Goal: Task Accomplishment & Management: Manage account settings

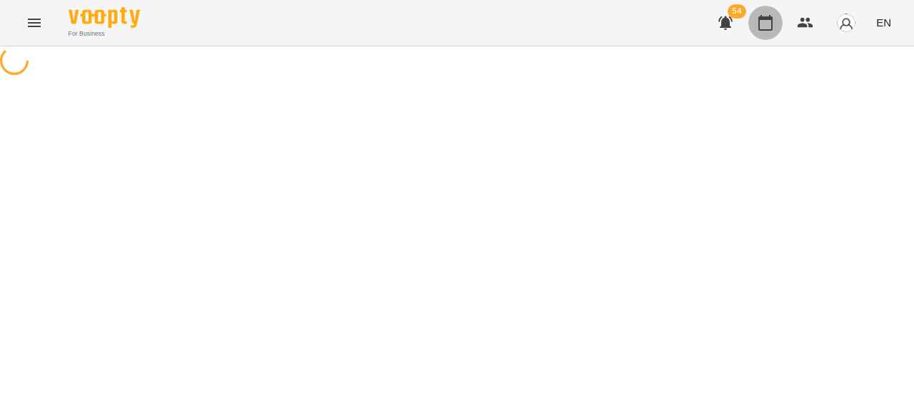
click at [758, 27] on icon "button" at bounding box center [765, 22] width 17 height 17
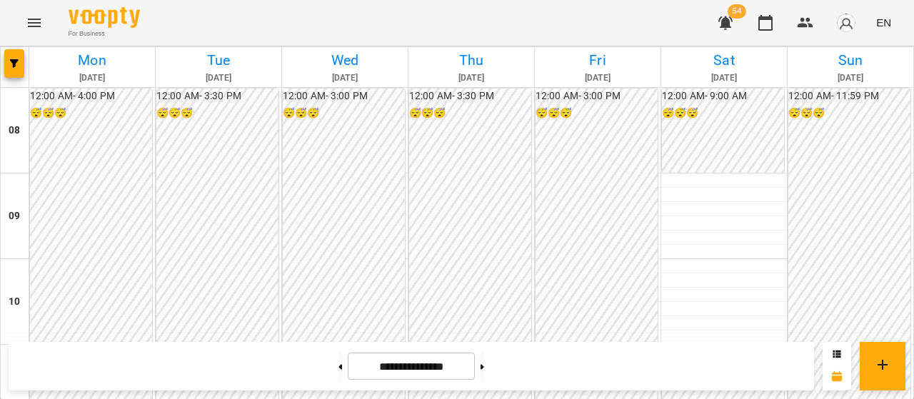
scroll to position [714, 0]
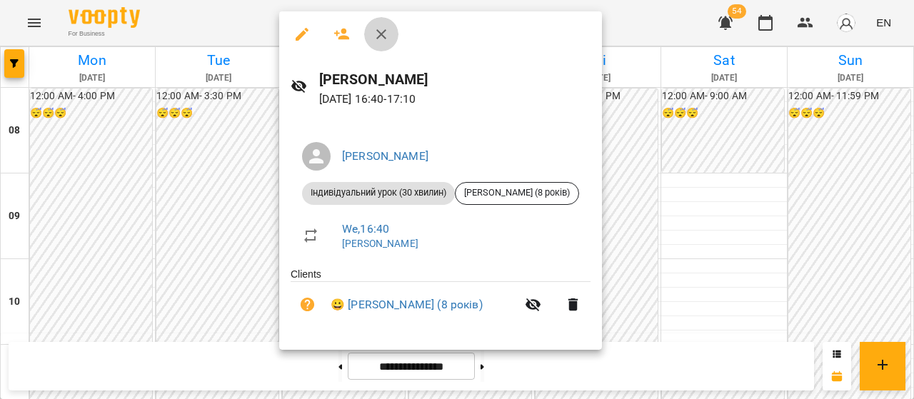
click at [389, 22] on button "button" at bounding box center [381, 34] width 34 height 34
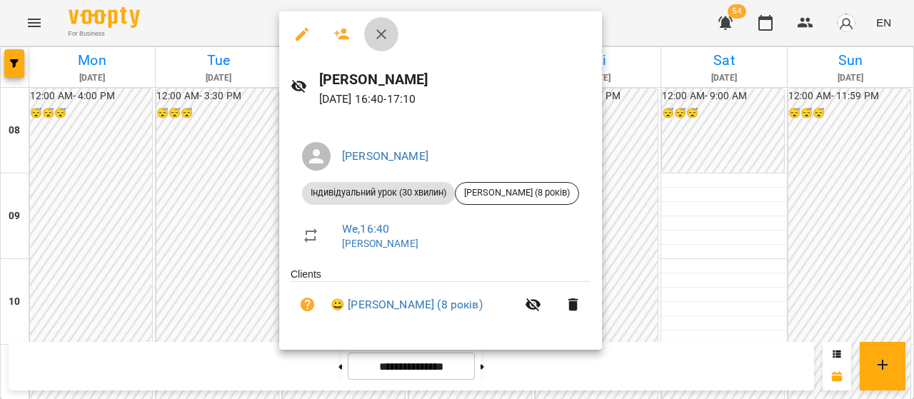
click at [384, 41] on icon "button" at bounding box center [381, 34] width 17 height 17
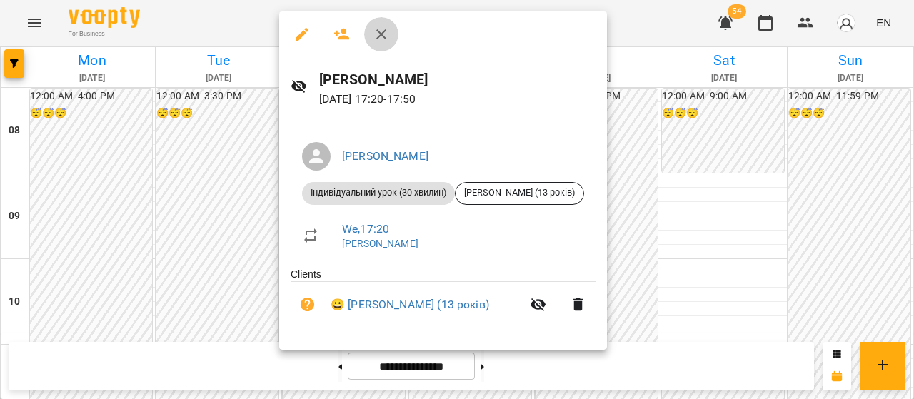
click at [379, 44] on button "button" at bounding box center [381, 34] width 34 height 34
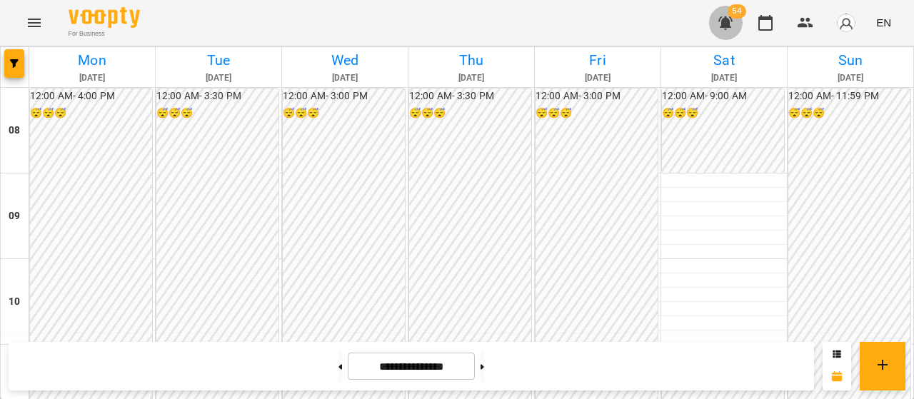
click at [738, 31] on button "button" at bounding box center [726, 23] width 34 height 34
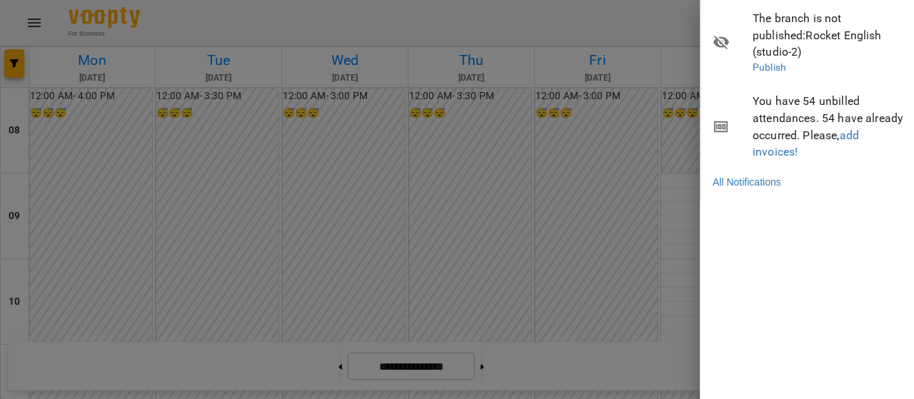
click at [681, 98] on div at bounding box center [457, 199] width 914 height 399
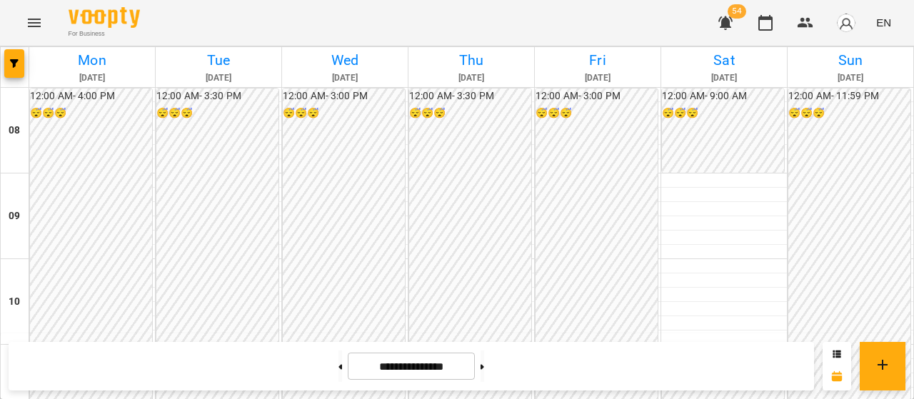
click at [854, 19] on img "button" at bounding box center [846, 23] width 20 height 20
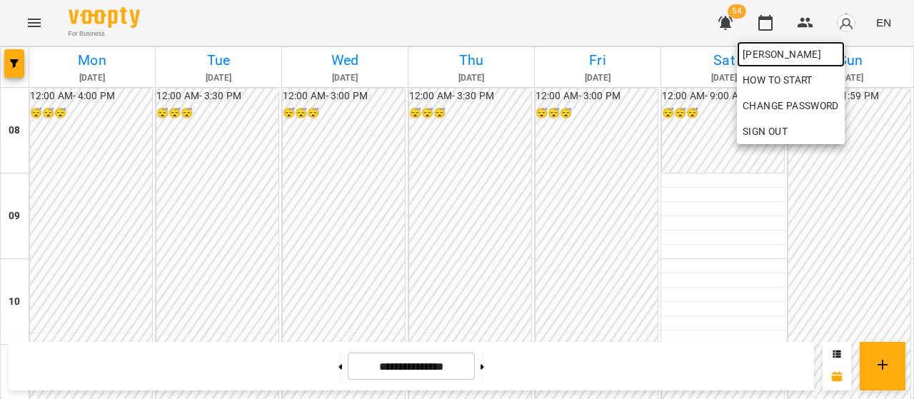
click at [832, 51] on span "[PERSON_NAME]" at bounding box center [791, 54] width 96 height 17
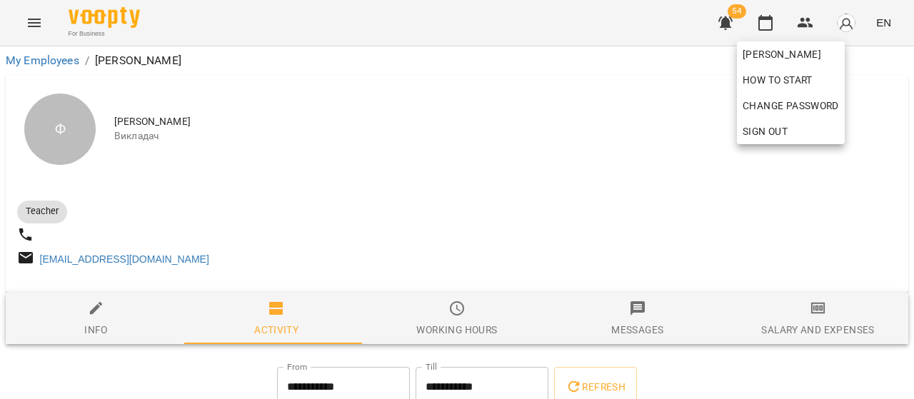
click at [523, 145] on div at bounding box center [457, 199] width 914 height 399
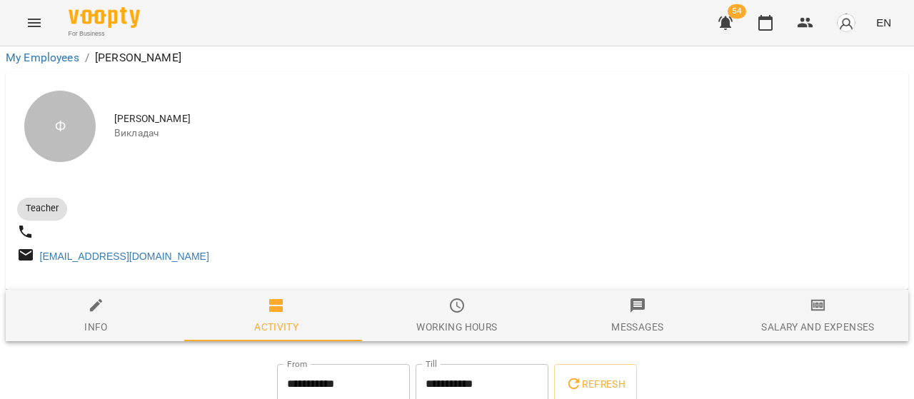
scroll to position [143, 0]
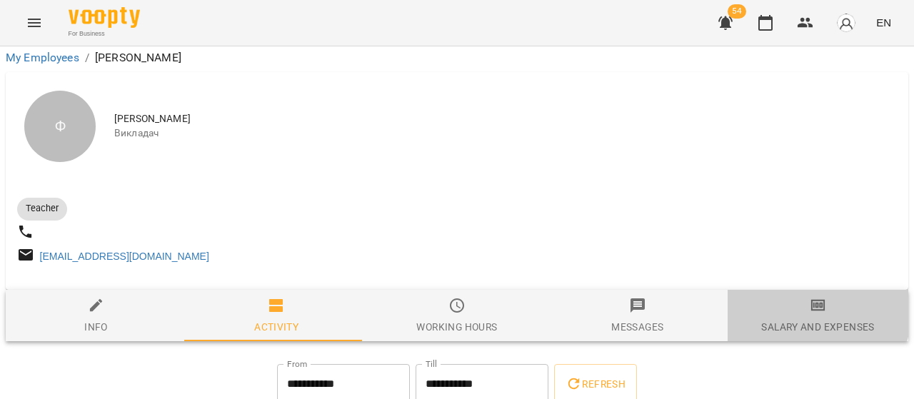
click at [811, 300] on icon "button" at bounding box center [818, 305] width 14 height 11
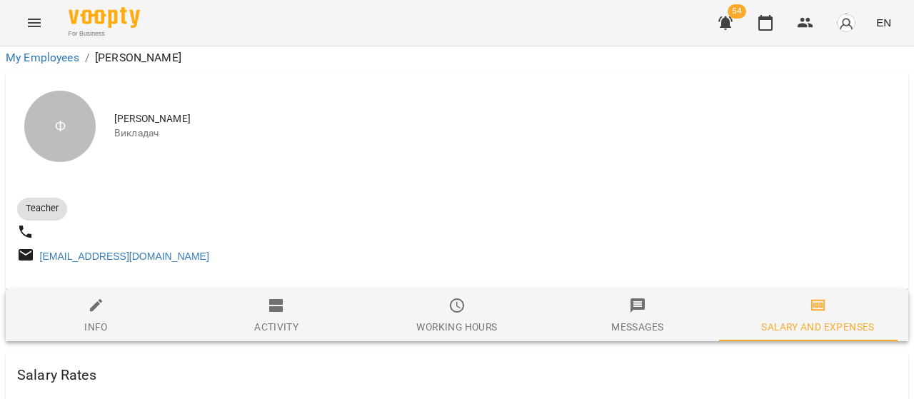
scroll to position [119, 0]
click at [671, 297] on span "Messages" at bounding box center [638, 316] width 164 height 39
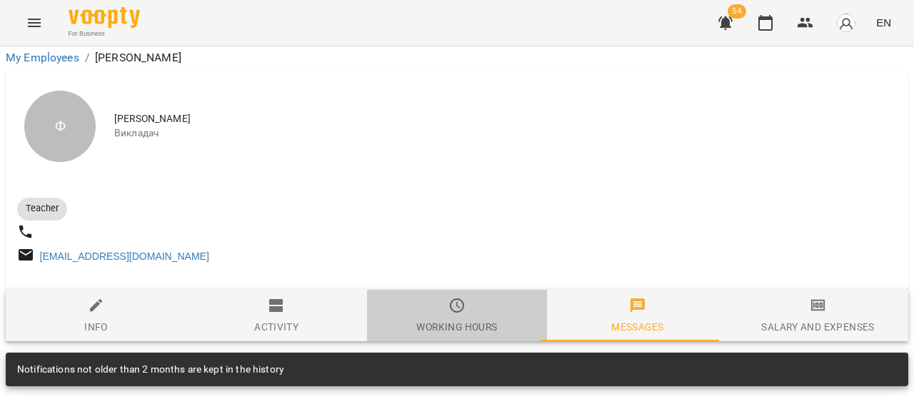
click at [449, 297] on icon "button" at bounding box center [457, 305] width 17 height 17
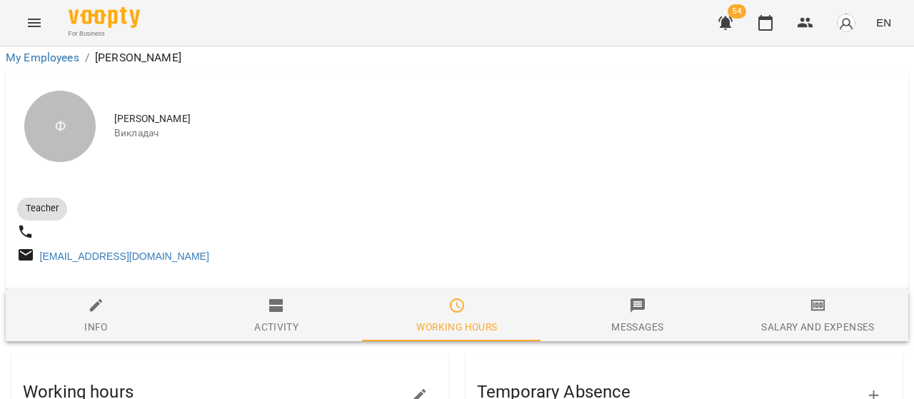
scroll to position [0, 0]
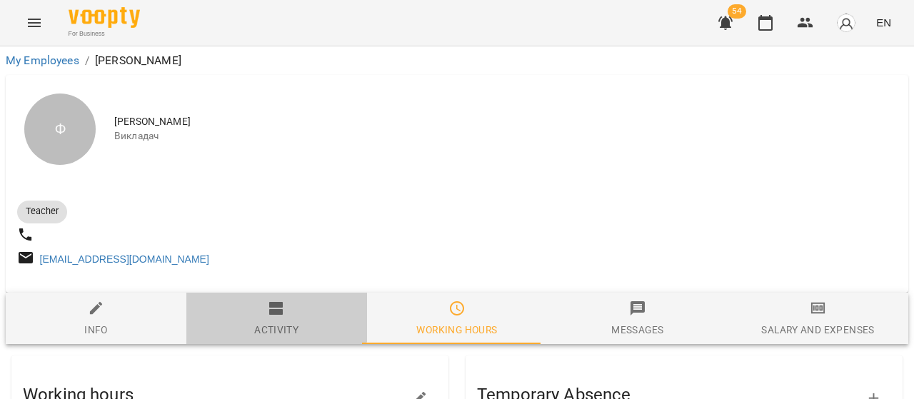
click at [269, 304] on button "Activity" at bounding box center [276, 318] width 181 height 51
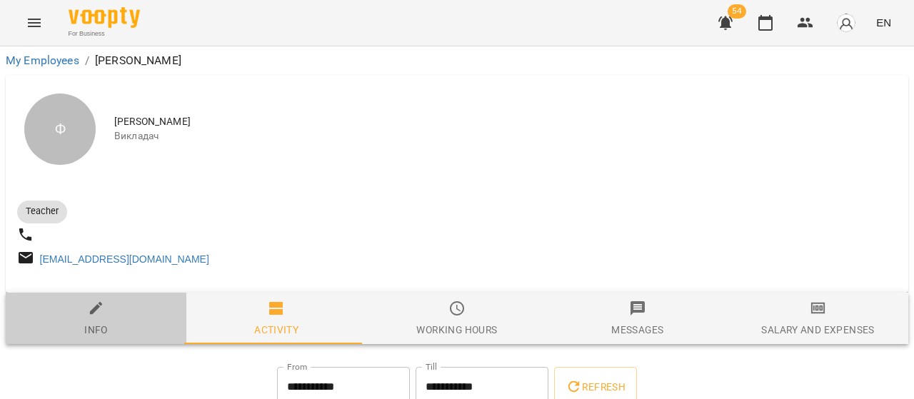
click at [131, 318] on span "Info" at bounding box center [96, 319] width 164 height 39
select select "**"
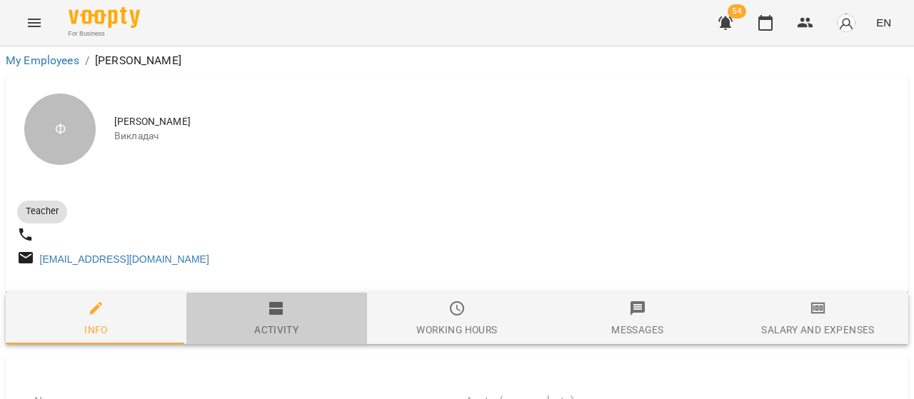
click at [288, 328] on div "Activity" at bounding box center [276, 329] width 44 height 17
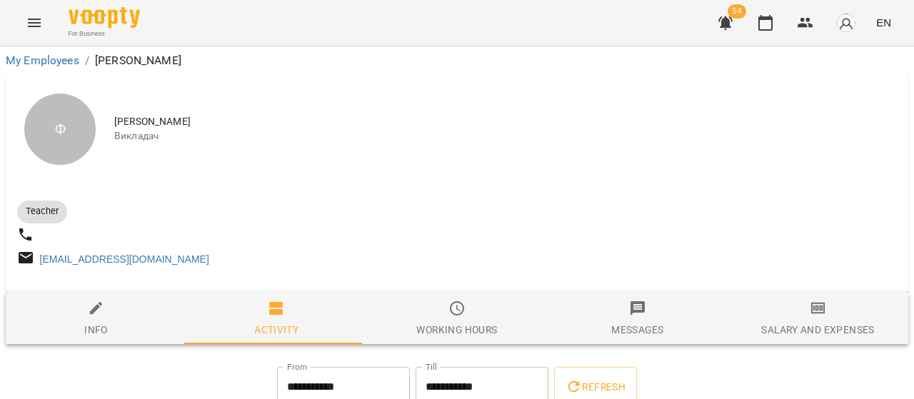
scroll to position [286, 0]
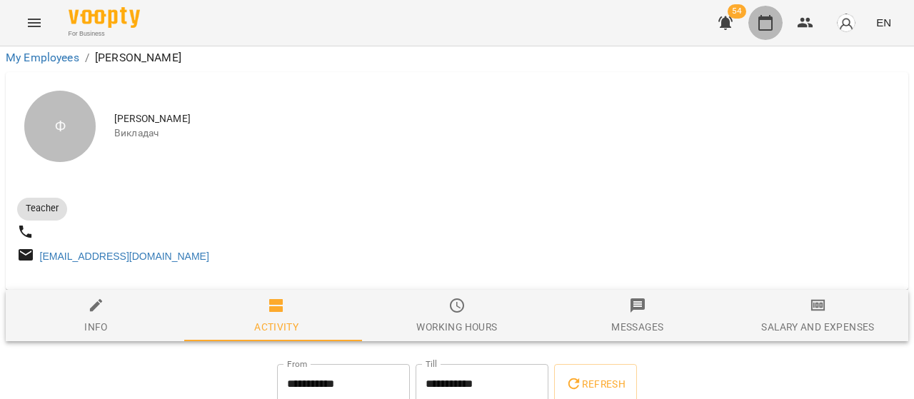
click at [754, 31] on button "button" at bounding box center [766, 23] width 34 height 34
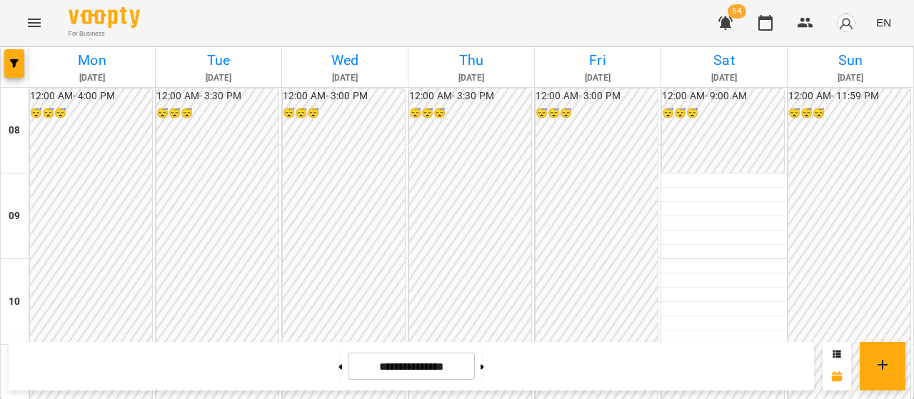
scroll to position [714, 0]
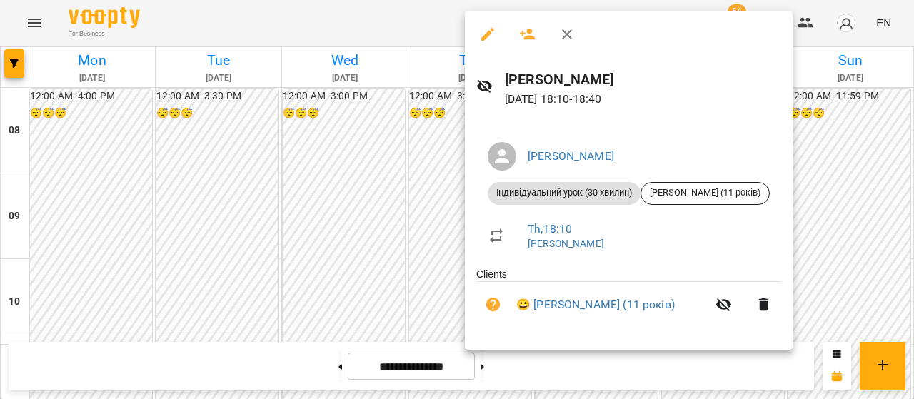
click at [575, 36] on icon "button" at bounding box center [567, 34] width 17 height 17
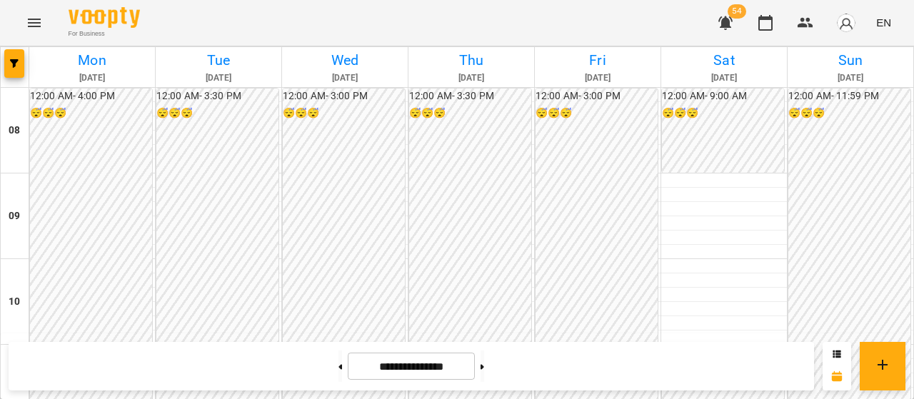
scroll to position [643, 0]
